Goal: Task Accomplishment & Management: Manage account settings

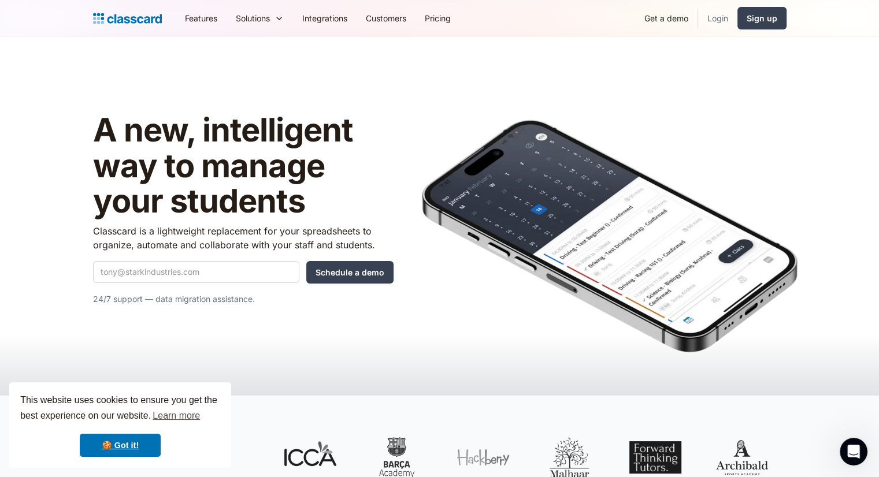
click at [716, 17] on link "Login" at bounding box center [717, 18] width 39 height 26
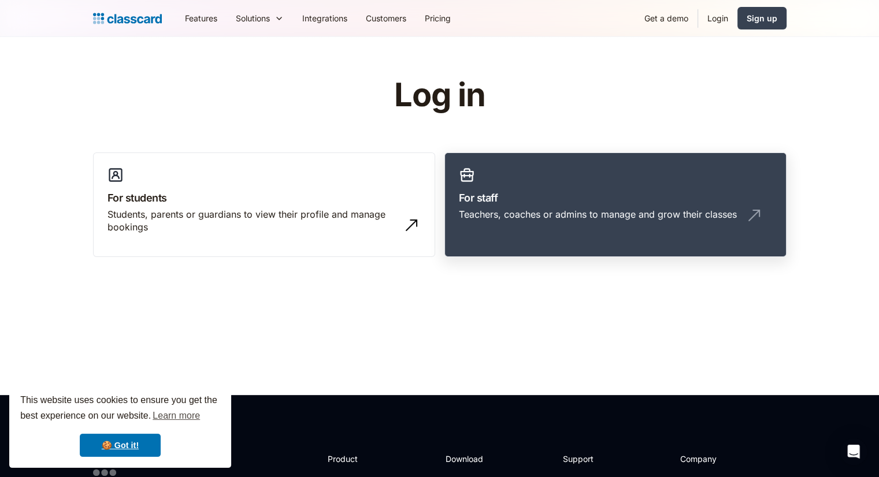
click at [509, 201] on h3 "For staff" at bounding box center [615, 198] width 313 height 16
